Goal: Task Accomplishment & Management: Manage account settings

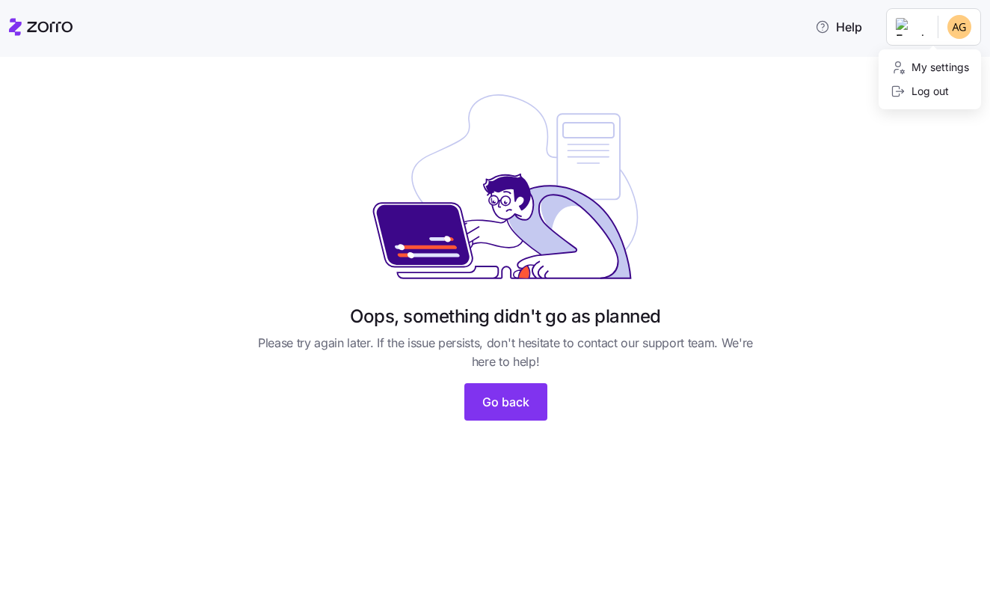
click at [915, 26] on html "Help Oops, something didn't go as planned Please try again later. If the issue …" at bounding box center [495, 291] width 990 height 583
click at [920, 61] on div "My settings" at bounding box center [930, 67] width 79 height 16
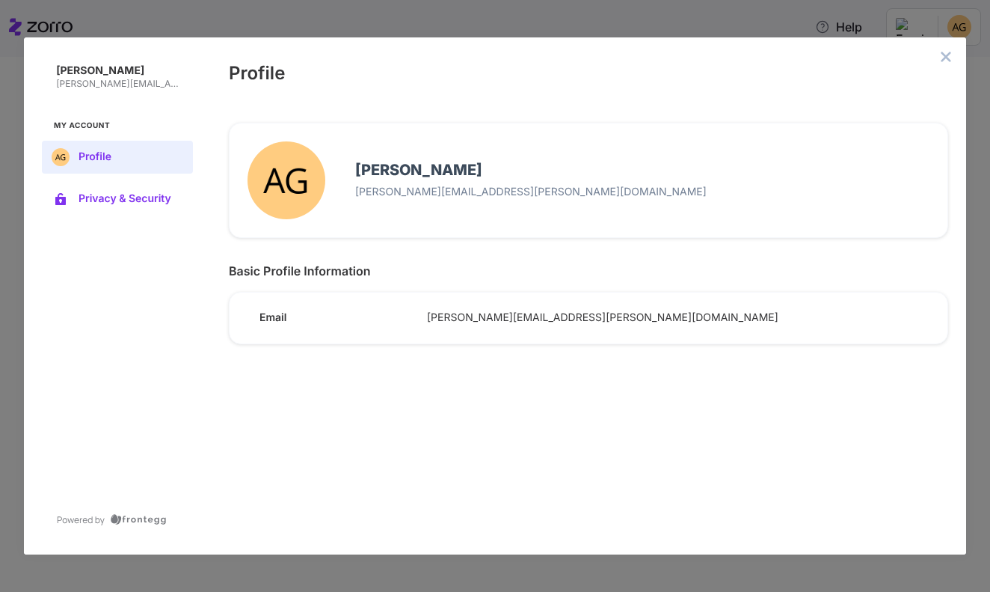
click at [147, 202] on span "Privacy & Security" at bounding box center [130, 199] width 102 height 12
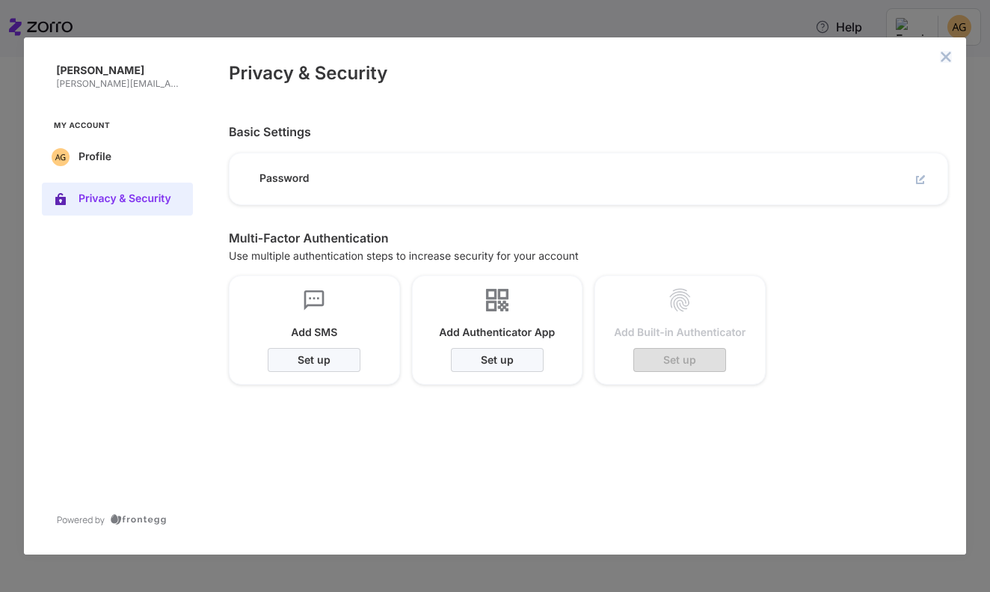
click at [945, 54] on icon "close admin-box" at bounding box center [946, 57] width 12 height 12
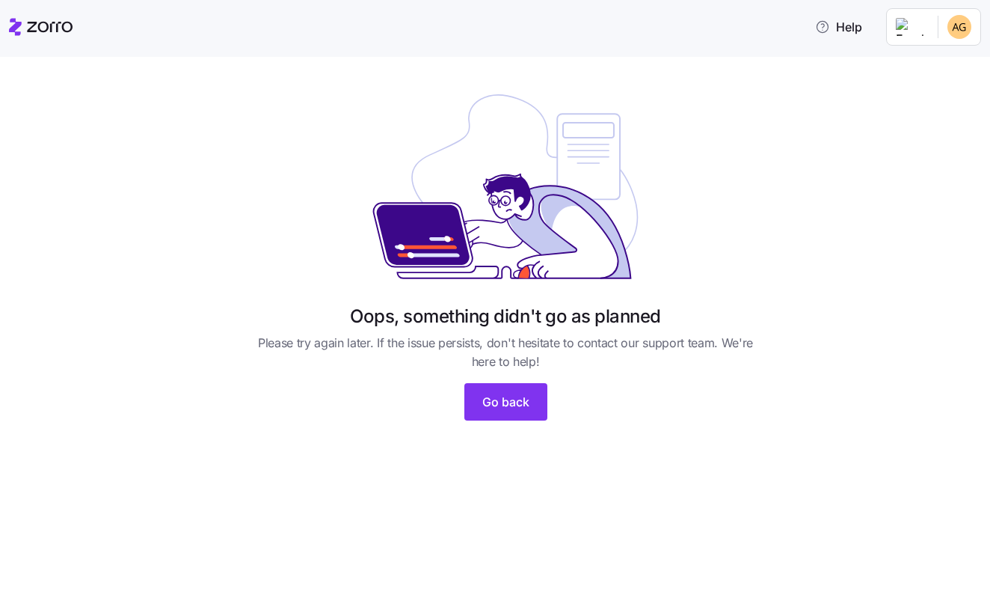
click at [959, 24] on html "Help Oops, something didn't go as planned Please try again later. If the issue …" at bounding box center [495, 291] width 990 height 583
click at [523, 390] on html "Help Oops, something didn't go as planned Please try again later. If the issue …" at bounding box center [495, 291] width 990 height 583
